Goal: Navigation & Orientation: Find specific page/section

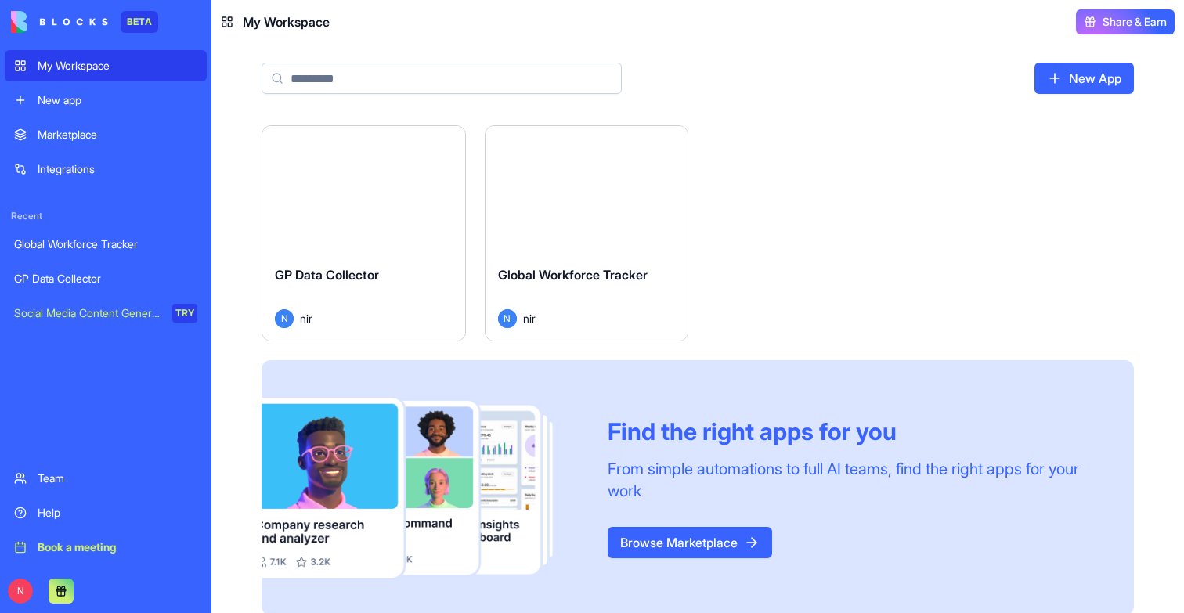
click at [598, 190] on button "Launch" at bounding box center [586, 189] width 117 height 31
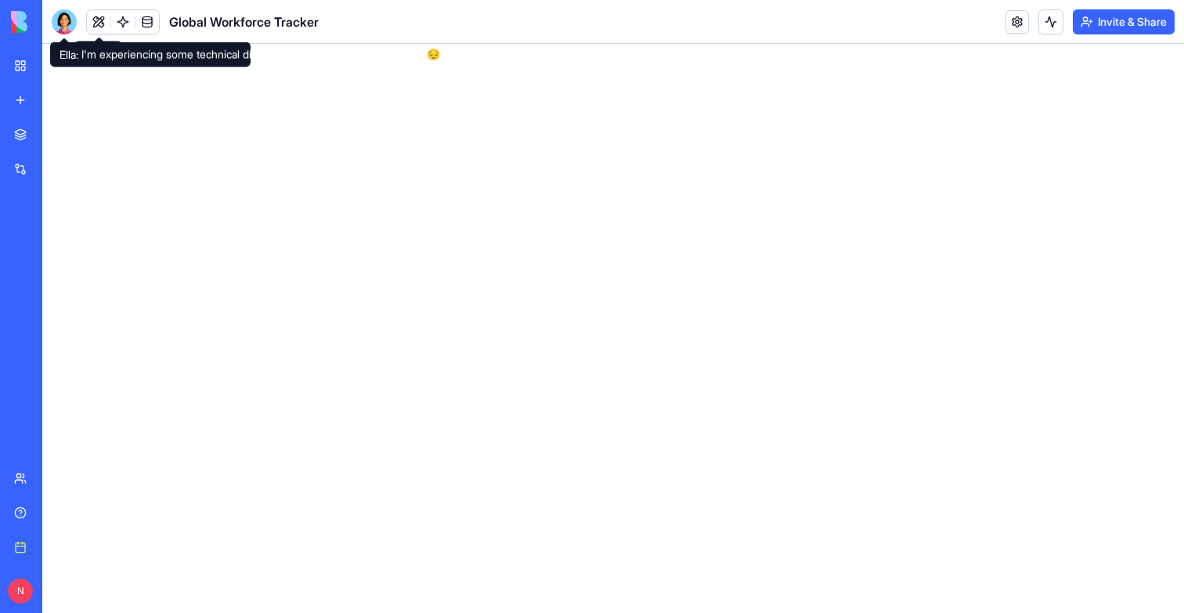
click at [99, 22] on button at bounding box center [98, 21] width 23 height 23
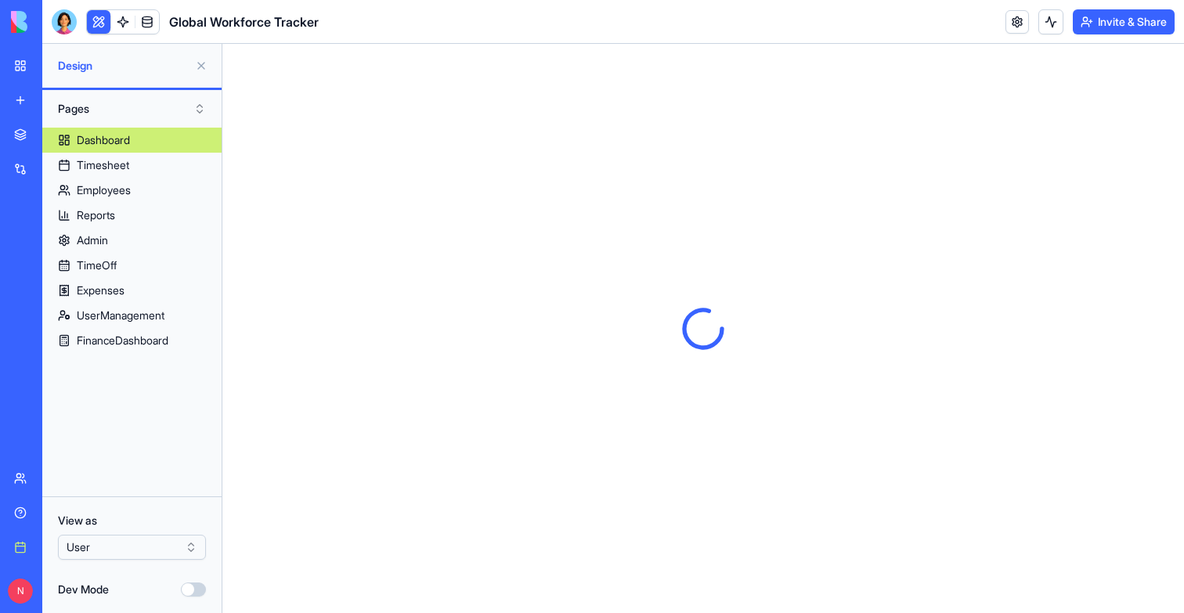
click at [115, 550] on html "BETA My Workspace New app Marketplace Integrations Recent Global Workforce Trac…" at bounding box center [592, 306] width 1184 height 613
click at [135, 414] on html "BETA My Workspace New app Marketplace Integrations Recent Global Workforce Trac…" at bounding box center [592, 306] width 1184 height 613
click at [23, 73] on link "My Workspace" at bounding box center [36, 65] width 63 height 31
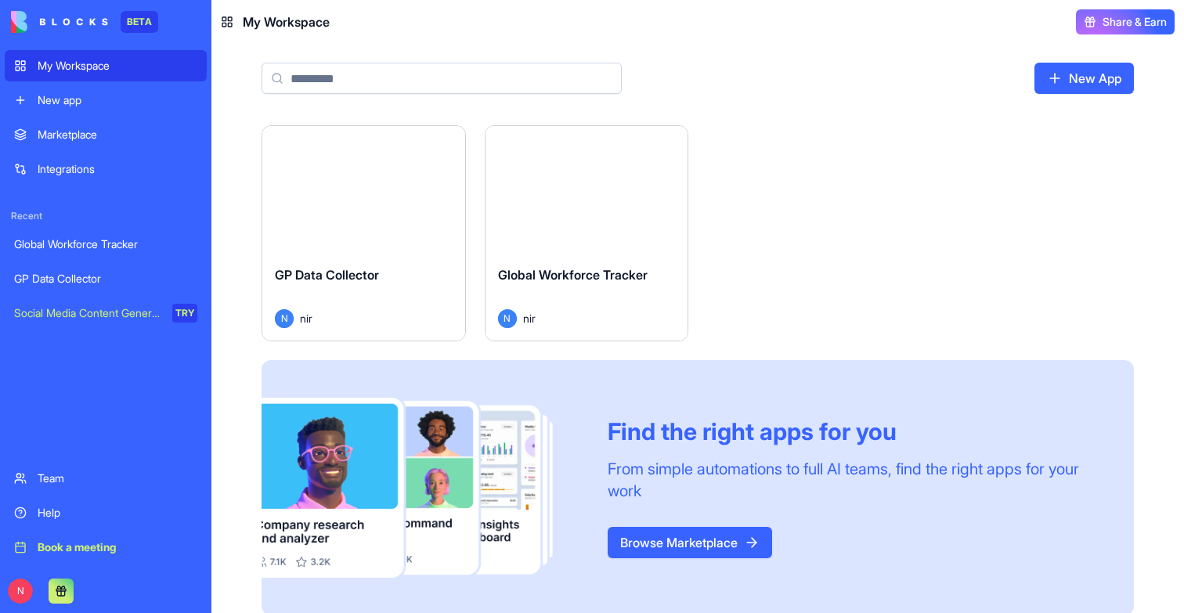
click at [379, 211] on div "Launch" at bounding box center [363, 189] width 203 height 127
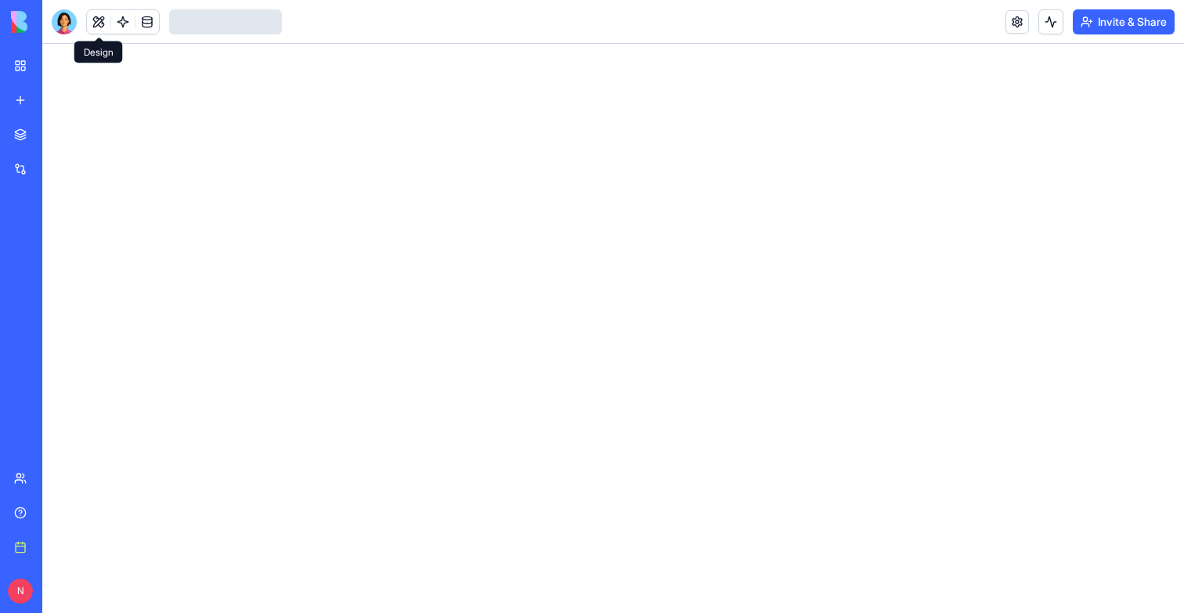
click at [93, 26] on link at bounding box center [98, 21] width 23 height 23
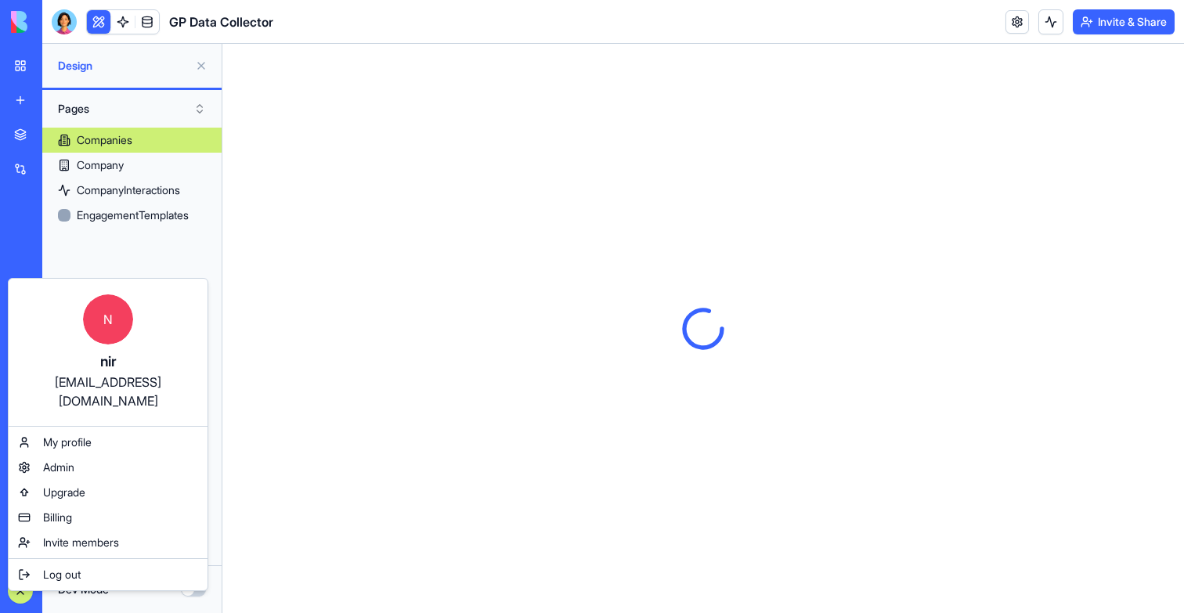
click at [18, 592] on html "BETA My Workspace New app Marketplace Integrations Recent Global Workforce Trac…" at bounding box center [592, 306] width 1184 height 613
